Goal: Entertainment & Leisure: Consume media (video, audio)

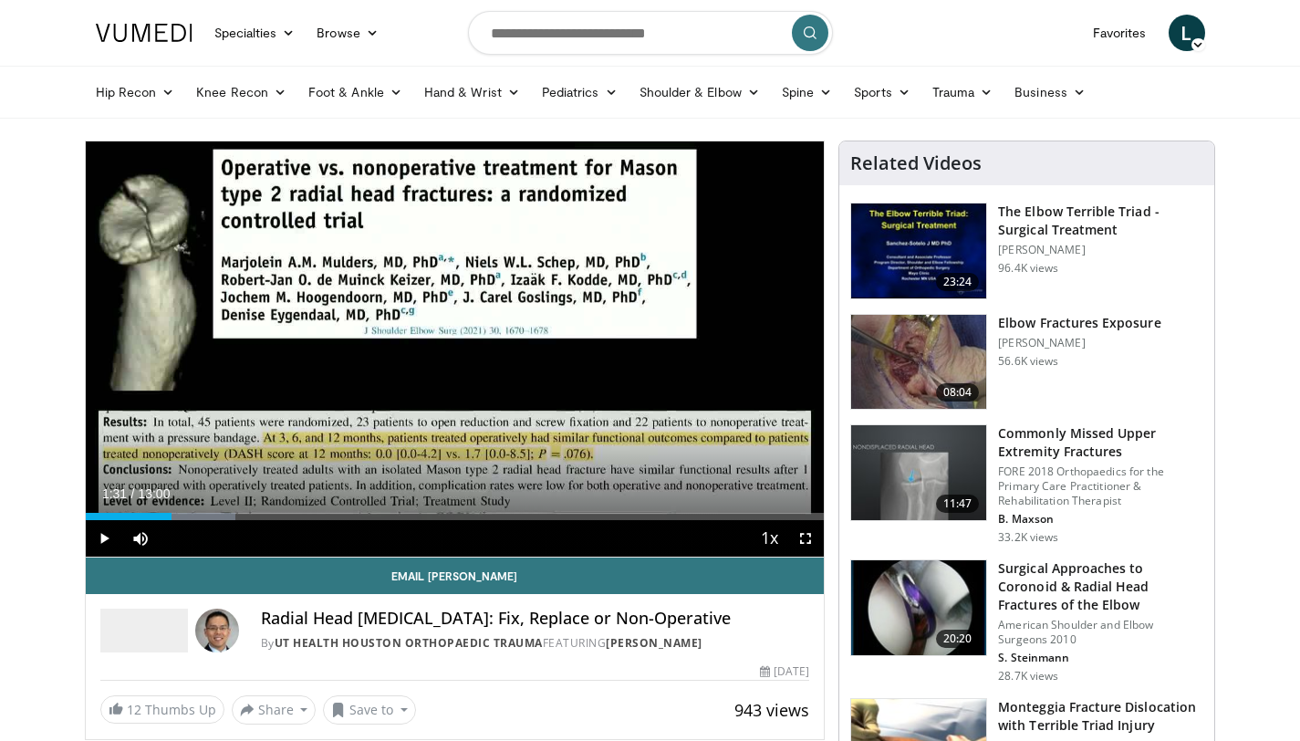
click at [110, 539] on span "Video Player" at bounding box center [104, 538] width 36 height 36
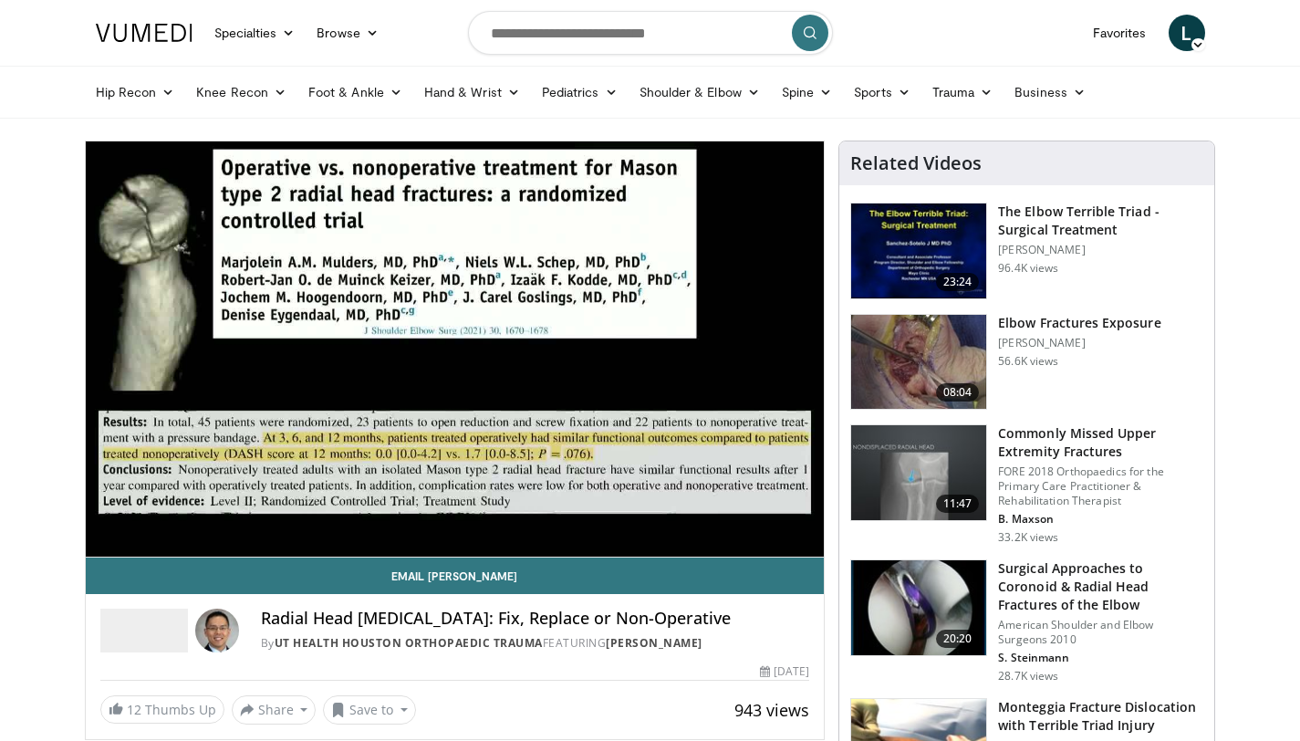
click at [100, 537] on div "10 seconds Tap to unmute" at bounding box center [455, 348] width 739 height 415
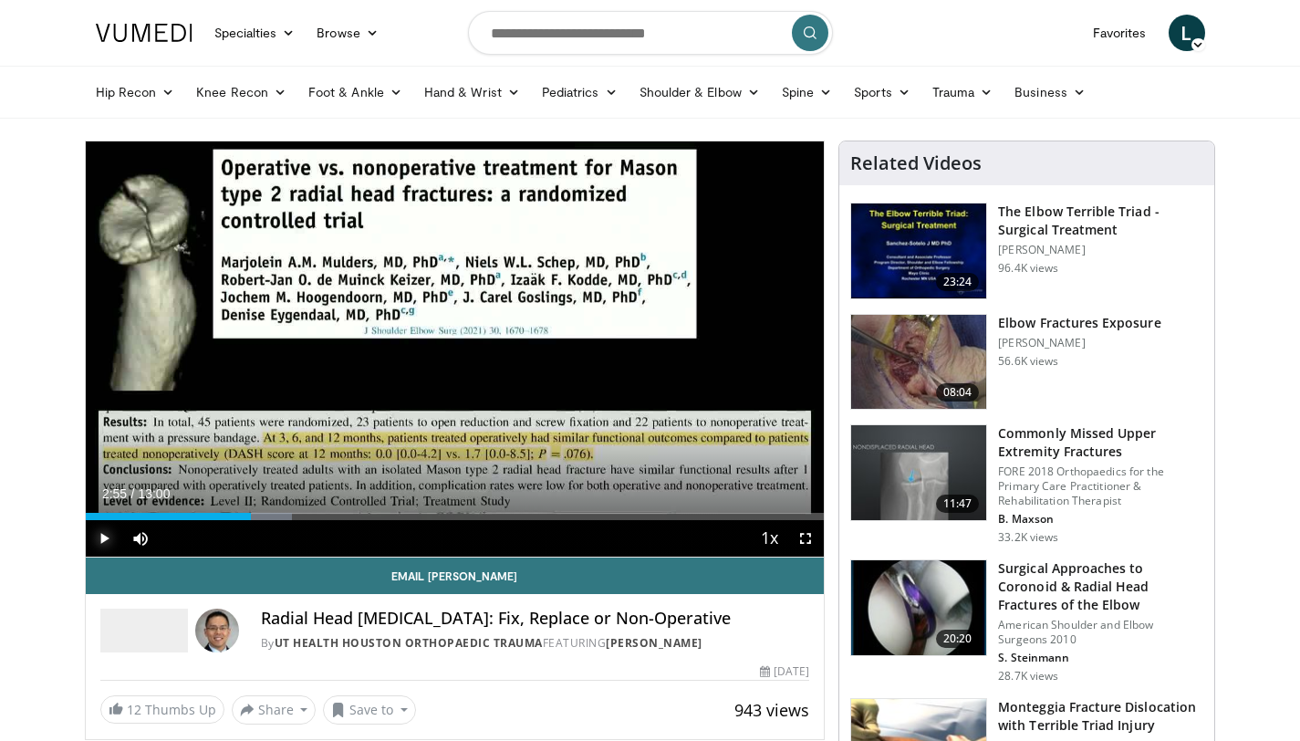
click at [112, 541] on span "Video Player" at bounding box center [104, 538] width 36 height 36
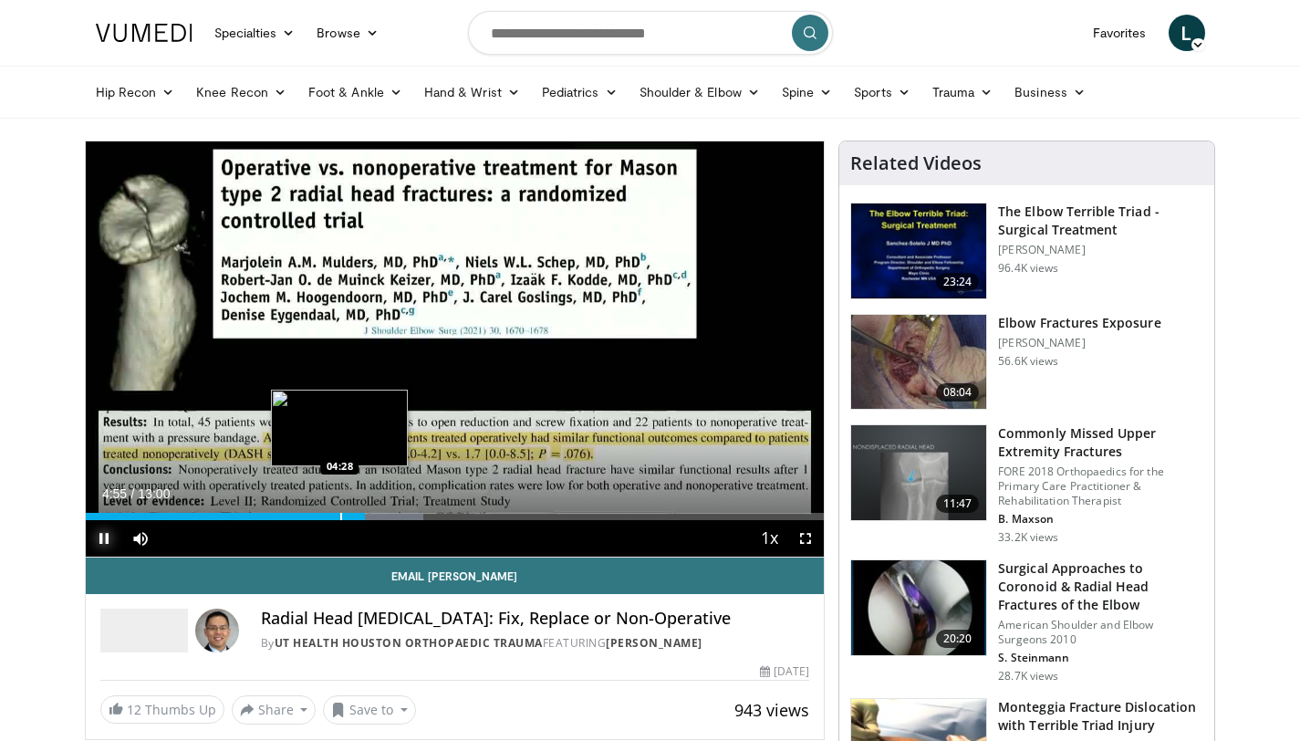
click at [340, 514] on div "Progress Bar" at bounding box center [341, 516] width 2 height 7
click at [110, 536] on span "Video Player" at bounding box center [104, 538] width 36 height 36
click at [107, 536] on span "Video Player" at bounding box center [104, 538] width 36 height 36
click at [323, 513] on div "Progress Bar" at bounding box center [324, 516] width 2 height 7
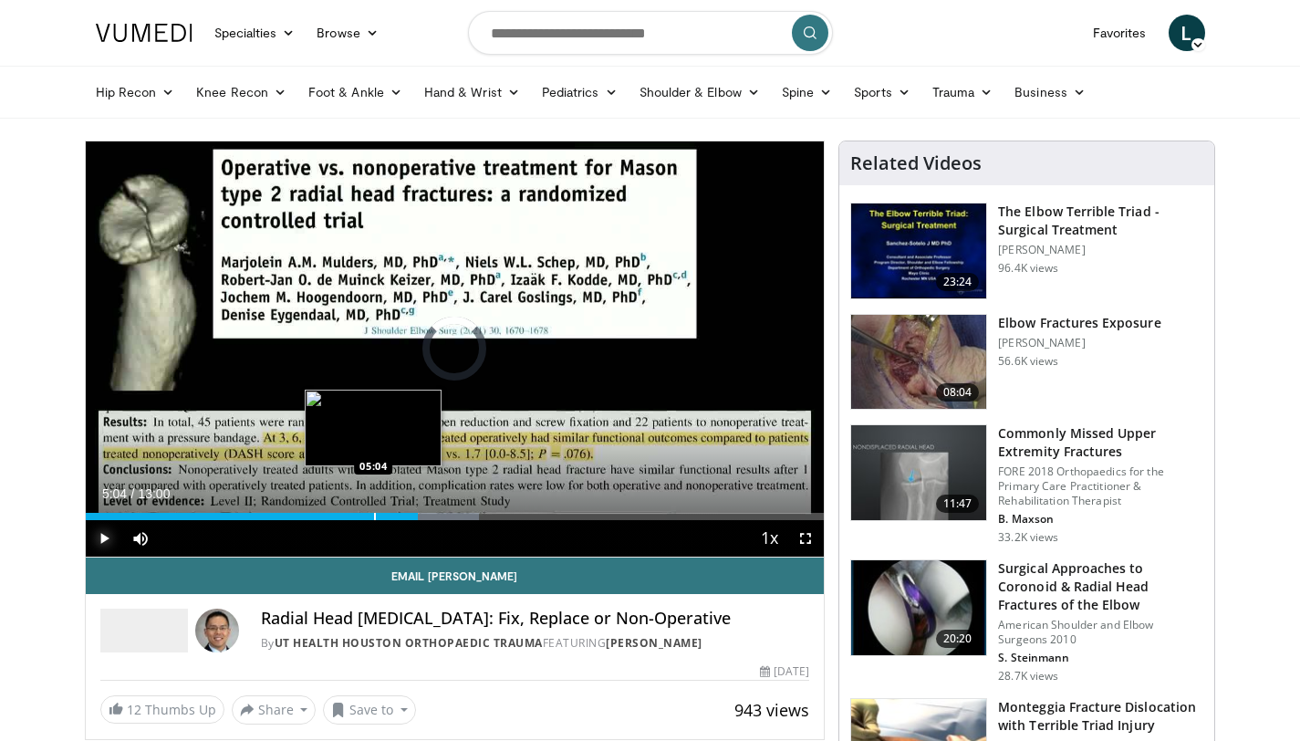
click at [374, 513] on div "Progress Bar" at bounding box center [375, 516] width 2 height 7
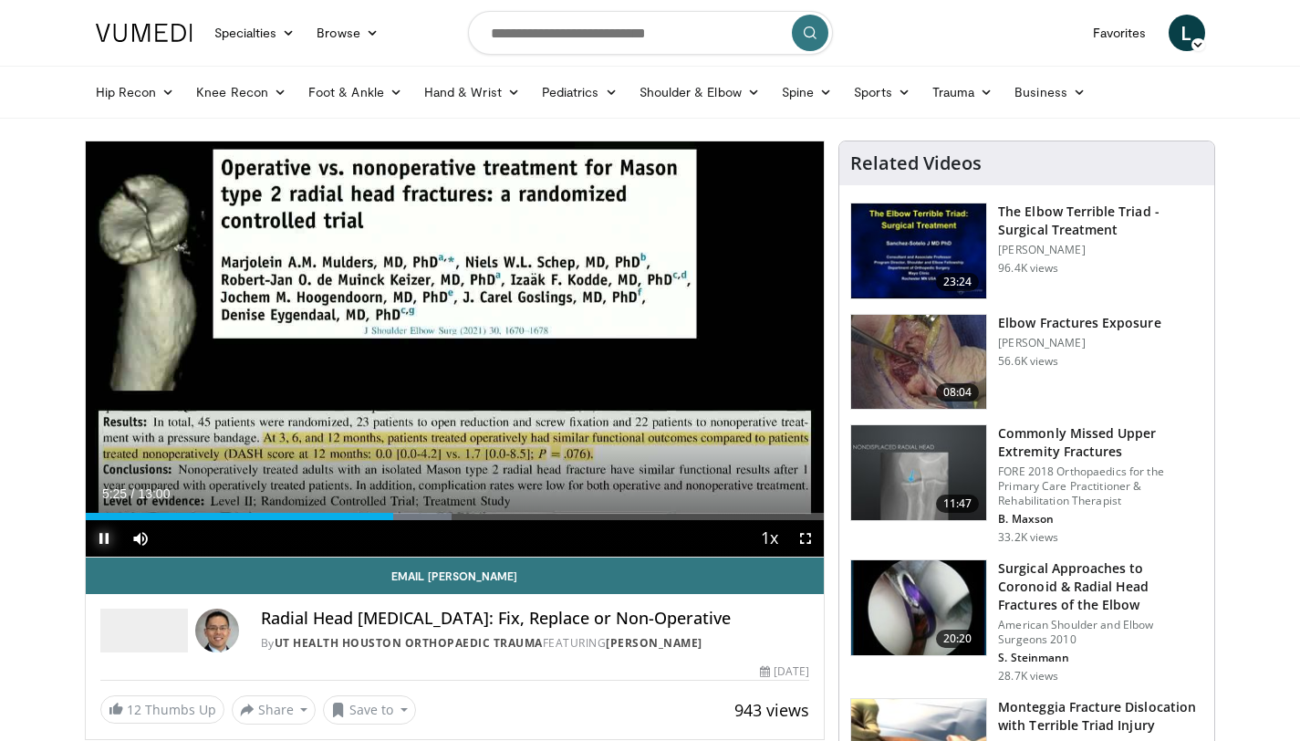
click at [94, 547] on span "Video Player" at bounding box center [104, 538] width 36 height 36
click at [86, 520] on button "Play" at bounding box center [104, 538] width 36 height 36
click at [816, 534] on span "Video Player" at bounding box center [805, 538] width 36 height 36
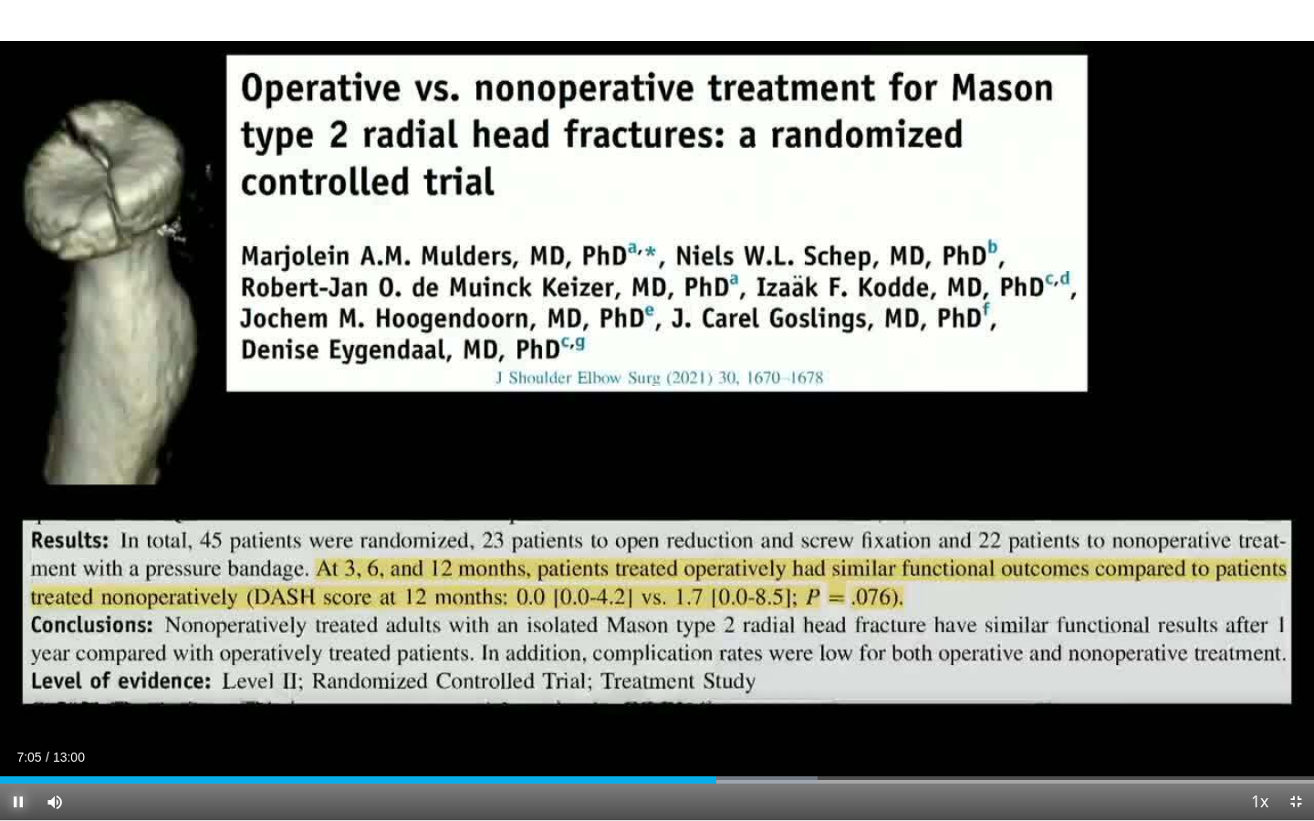
click at [15, 740] on span "Video Player" at bounding box center [18, 802] width 36 height 36
click at [0, 740] on button "Play" at bounding box center [18, 802] width 36 height 36
click at [0, 740] on button "Pause" at bounding box center [18, 802] width 36 height 36
click at [0, 740] on button "Play" at bounding box center [18, 802] width 36 height 36
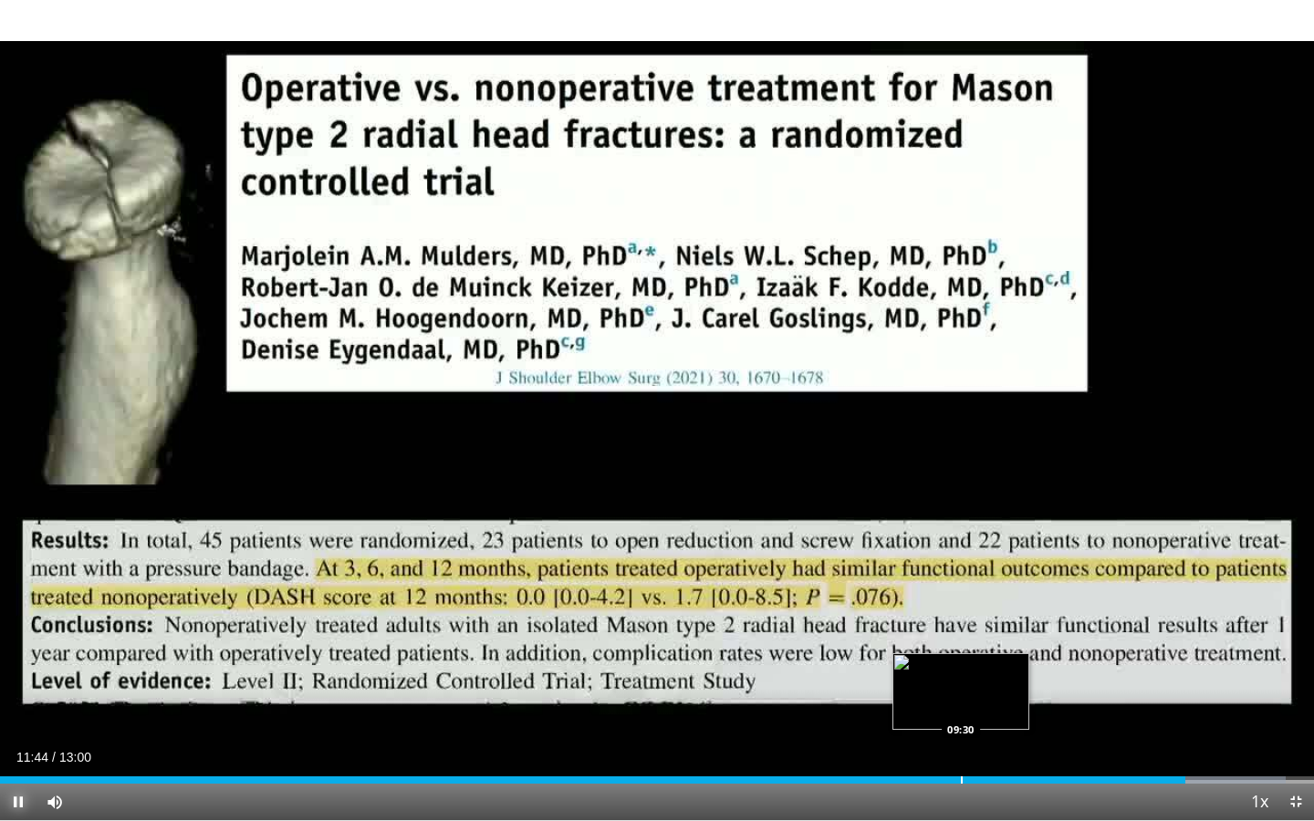
click at [960, 740] on div "Loaded : 97.82% 11:44 09:30" at bounding box center [657, 774] width 1314 height 17
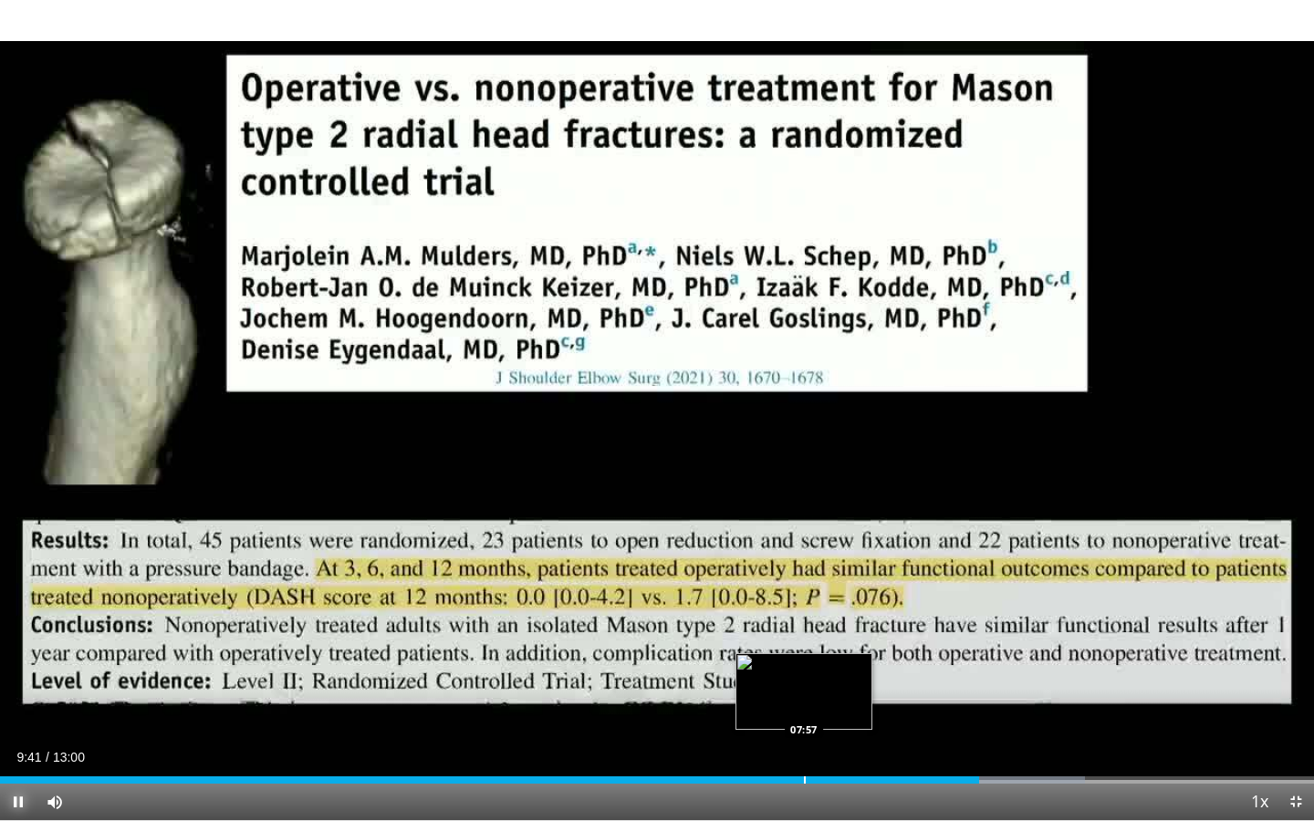
click at [803, 740] on div "Loaded : 82.58% 09:41 07:57" at bounding box center [657, 774] width 1314 height 17
click at [832, 740] on div "Loaded : 69.23% 08:15 08:15" at bounding box center [657, 774] width 1314 height 17
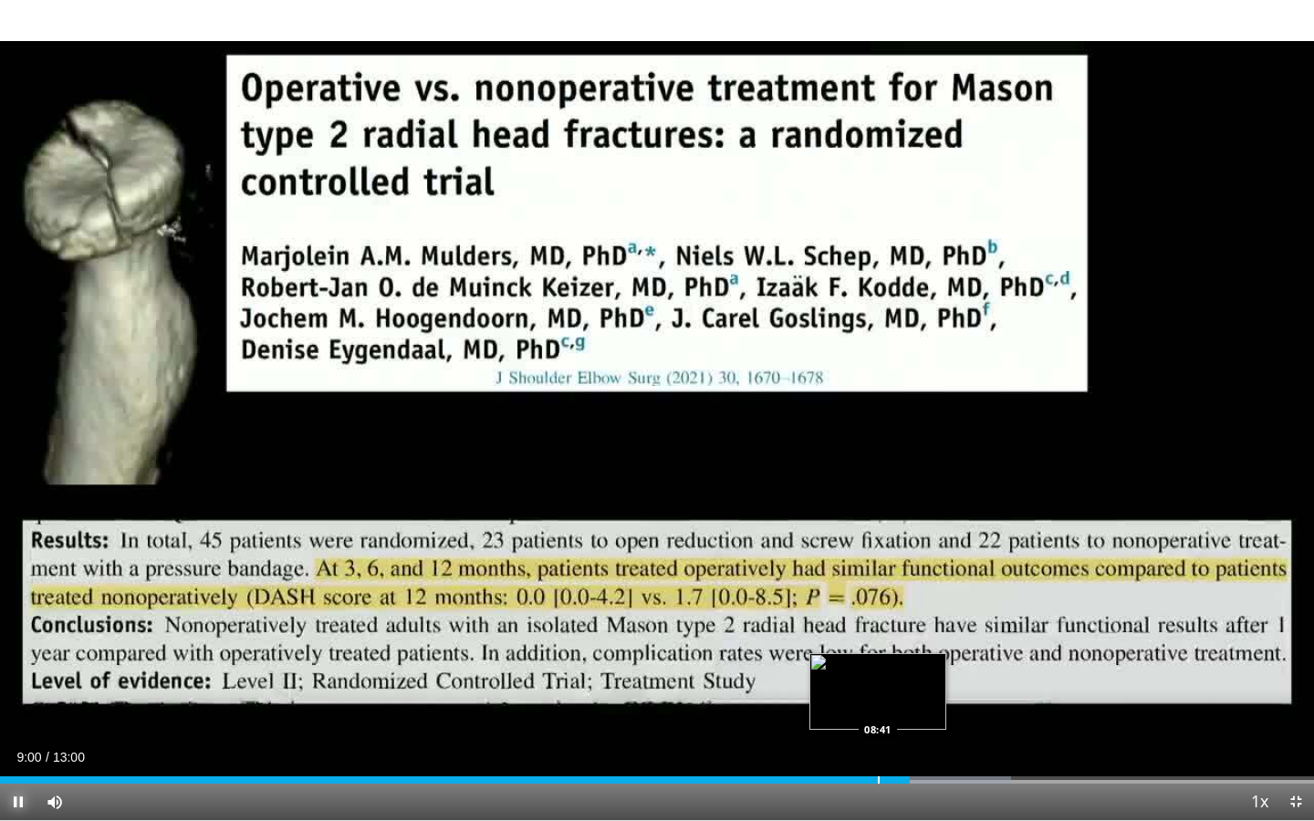
click at [878, 740] on div "Progress Bar" at bounding box center [879, 779] width 2 height 7
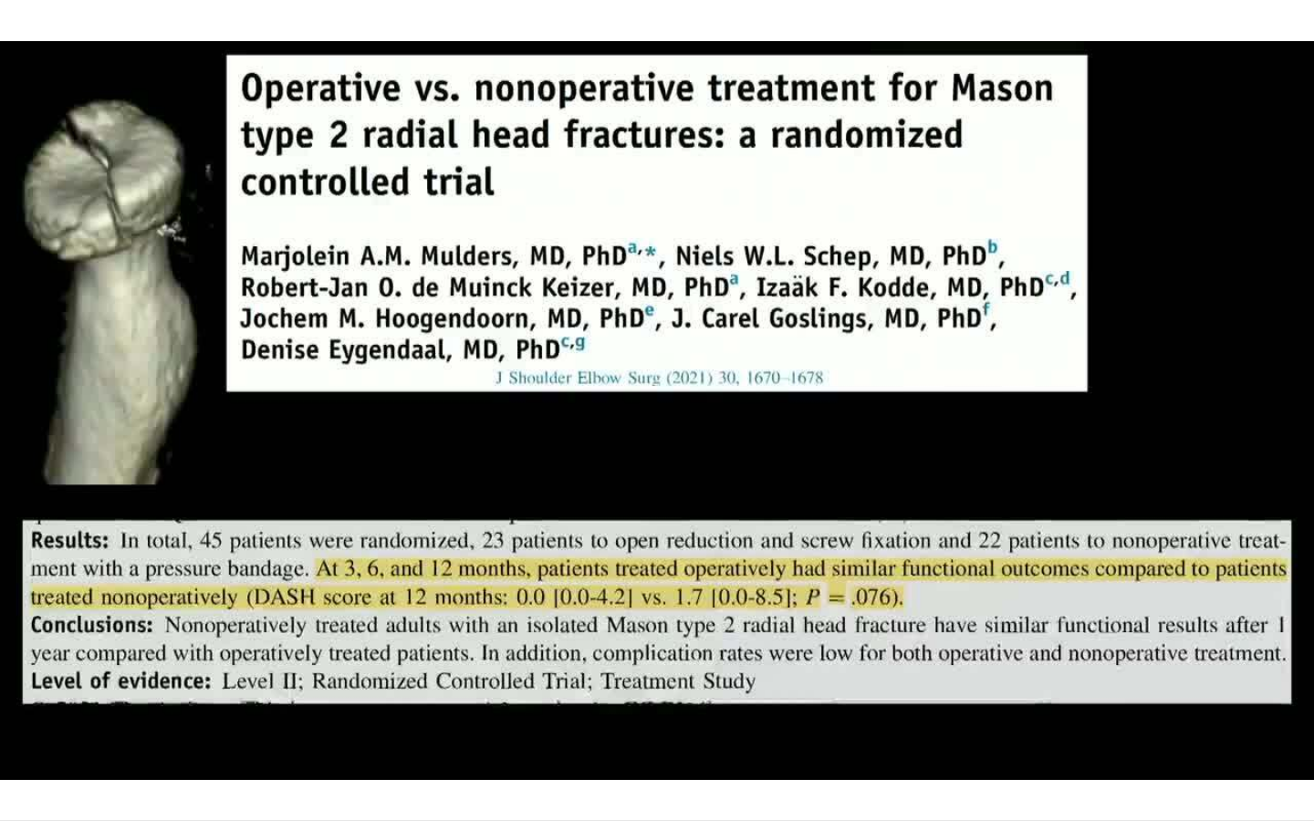
click at [0, 740] on button "Pause" at bounding box center [18, 802] width 36 height 36
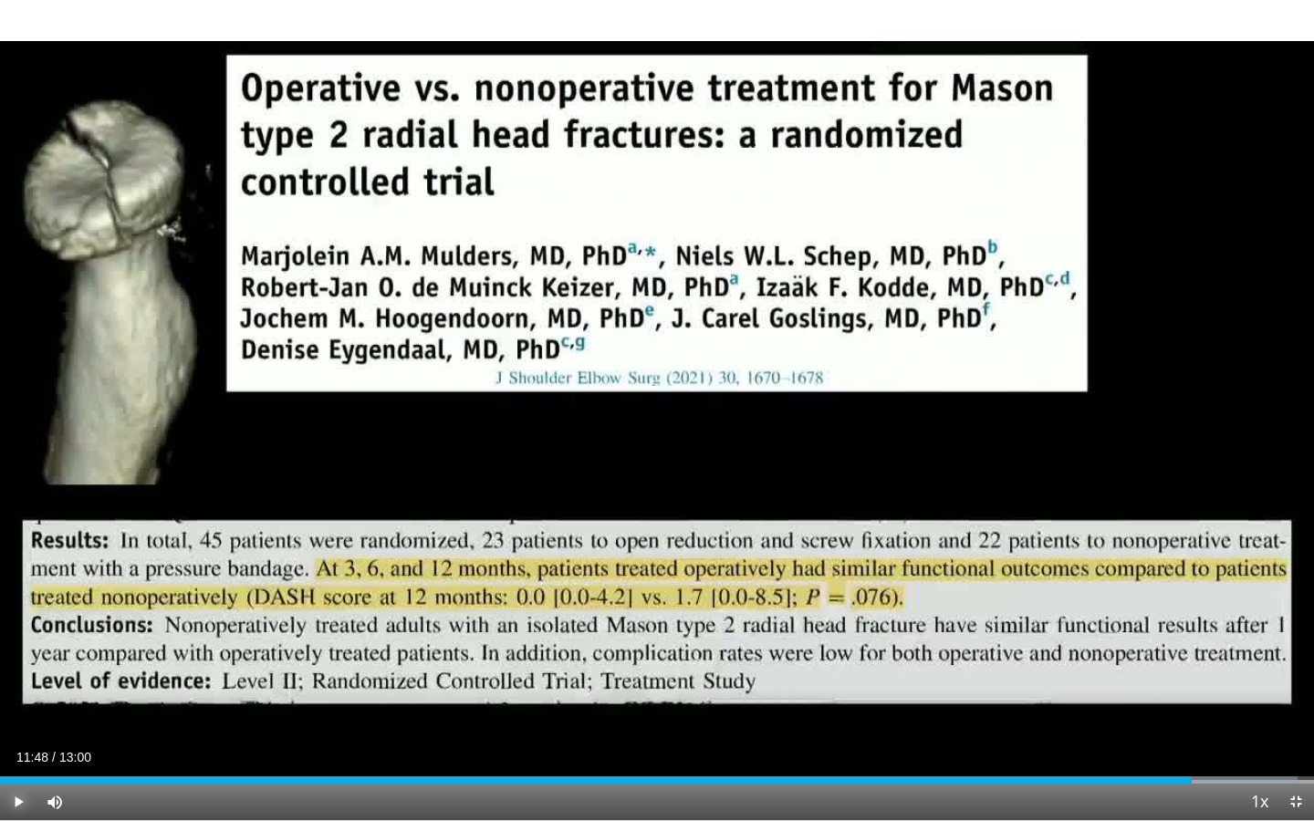
click at [0, 740] on button "Play" at bounding box center [18, 802] width 36 height 36
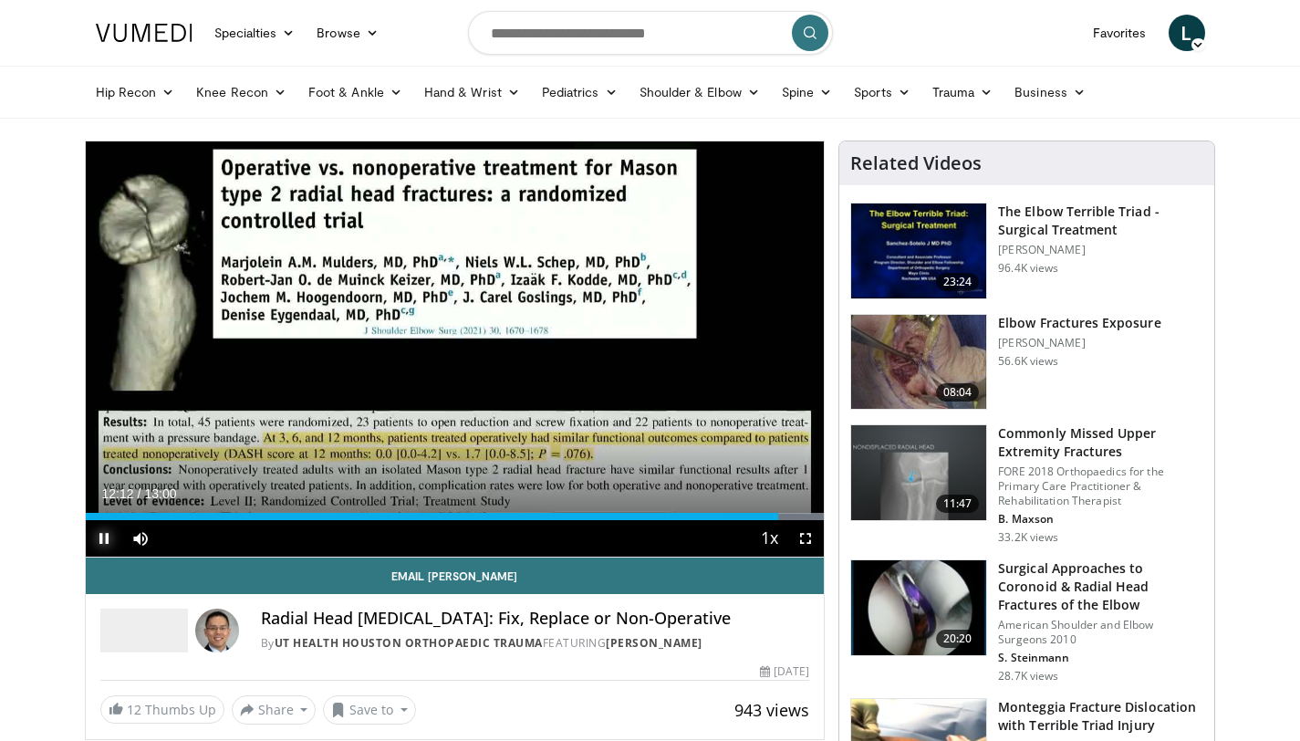
click at [103, 547] on span "Video Player" at bounding box center [104, 538] width 36 height 36
